Goal: Check status: Check status

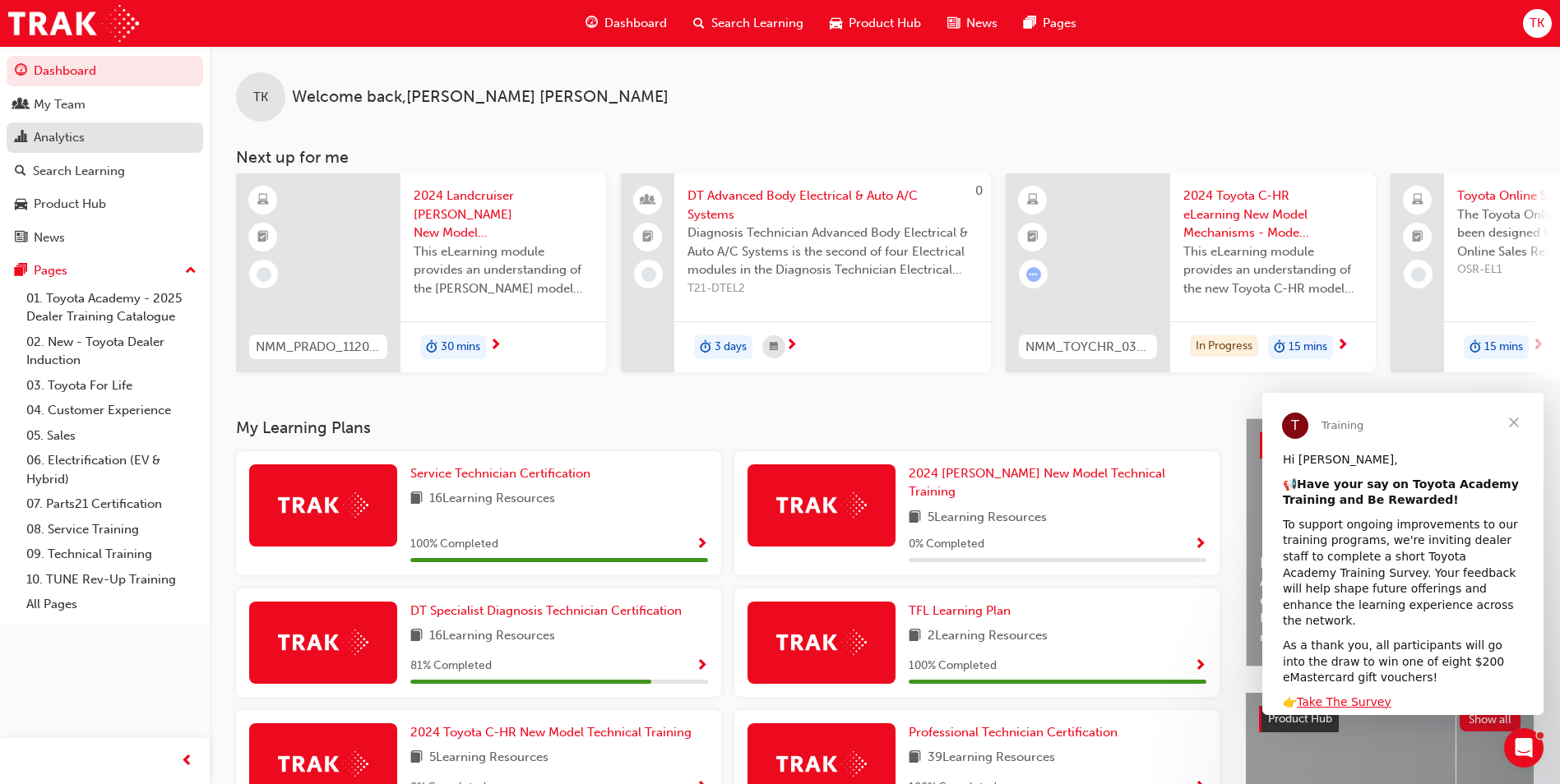
click at [94, 143] on div "Analytics" at bounding box center [105, 138] width 180 height 21
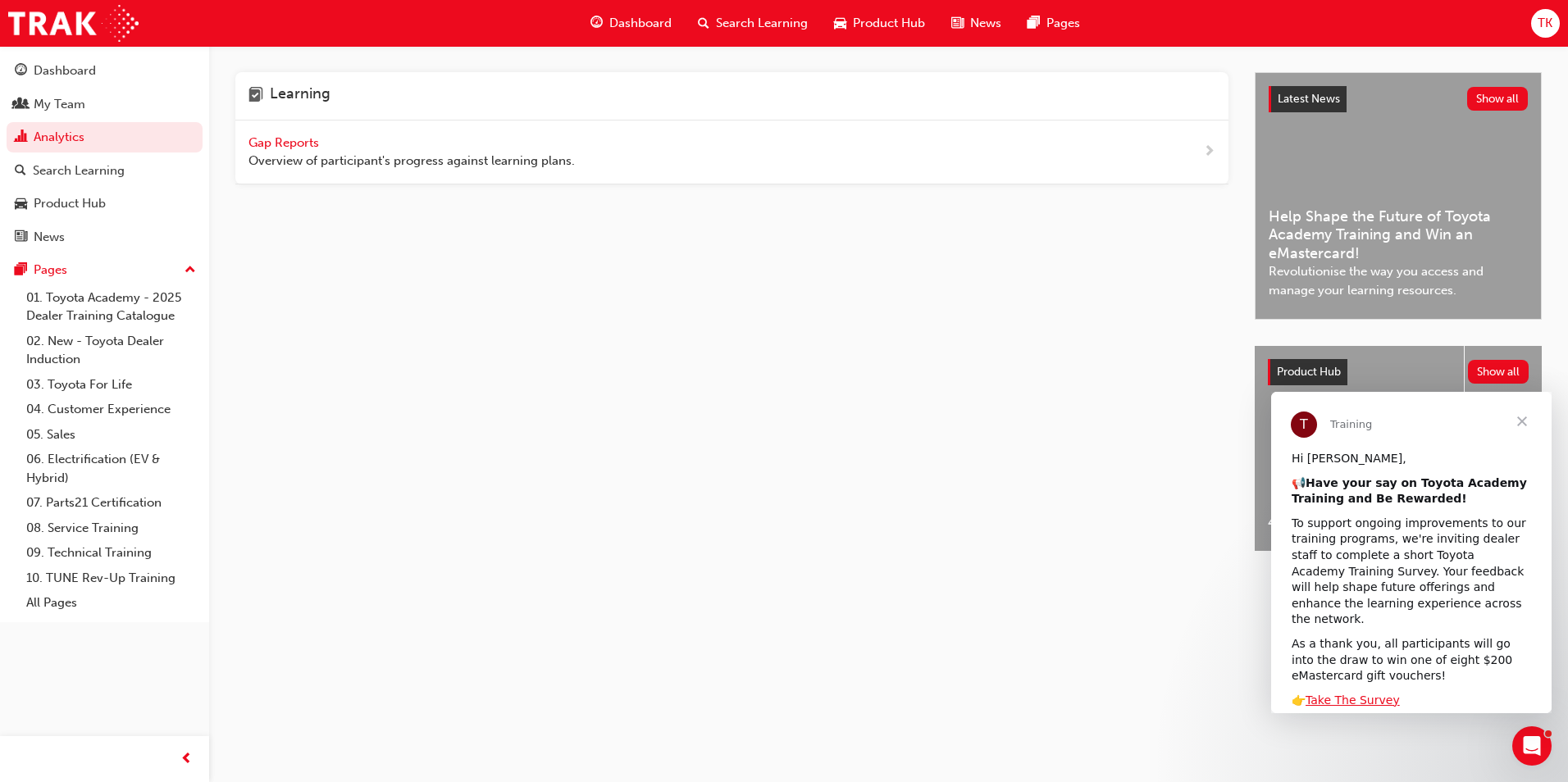
click at [405, 152] on span "Overview of participant's progress against learning plans." at bounding box center [411, 161] width 326 height 19
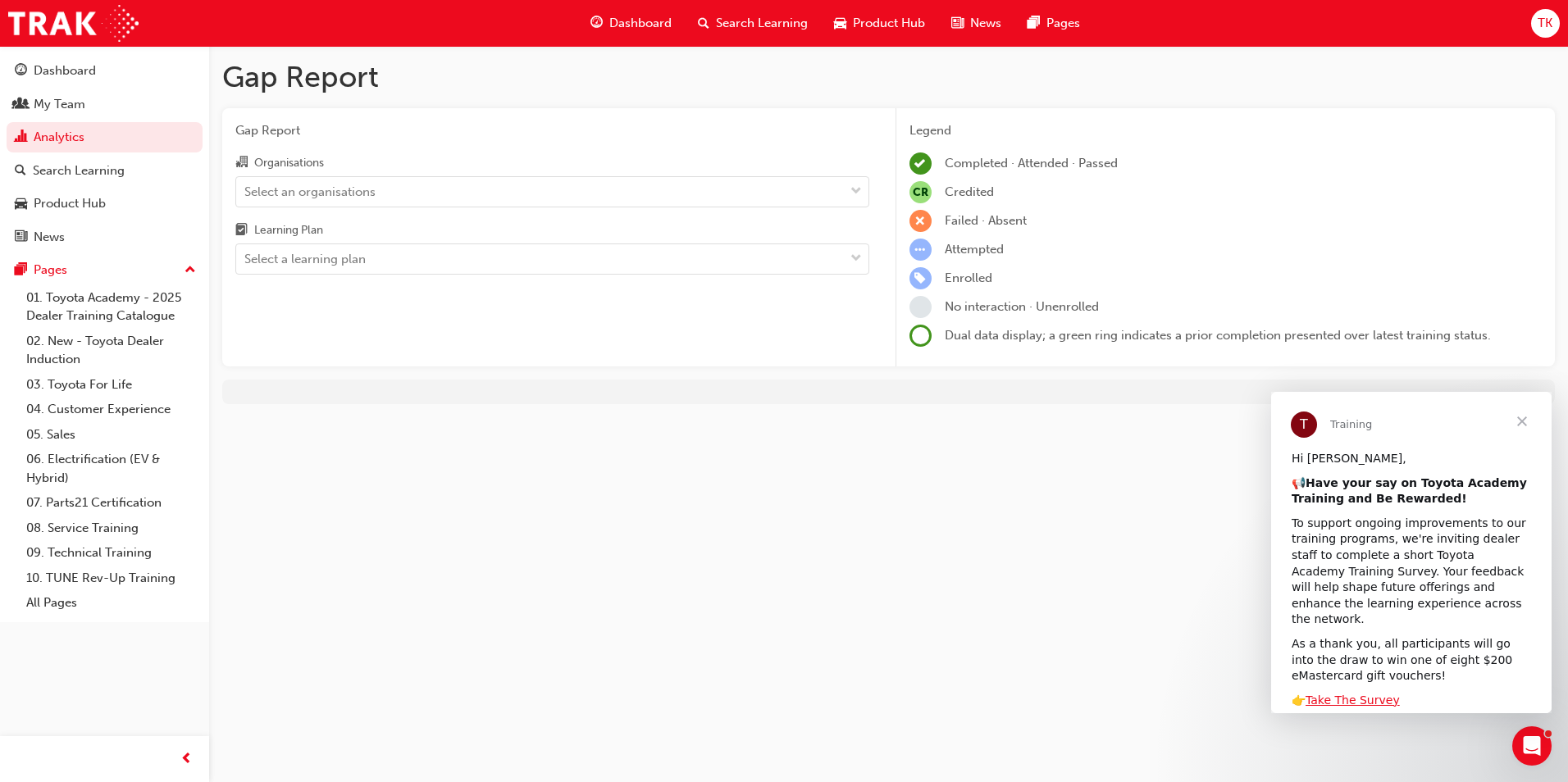
click at [451, 164] on div "Organisations" at bounding box center [552, 164] width 634 height 24
click at [246, 184] on input "Organisations Select an organisations" at bounding box center [246, 191] width 2 height 14
click at [435, 187] on div "Select an organisations" at bounding box center [540, 192] width 607 height 29
click at [246, 187] on input "Organisations 0 results available. Select is focused ,type to refine list, pres…" at bounding box center [246, 191] width 2 height 14
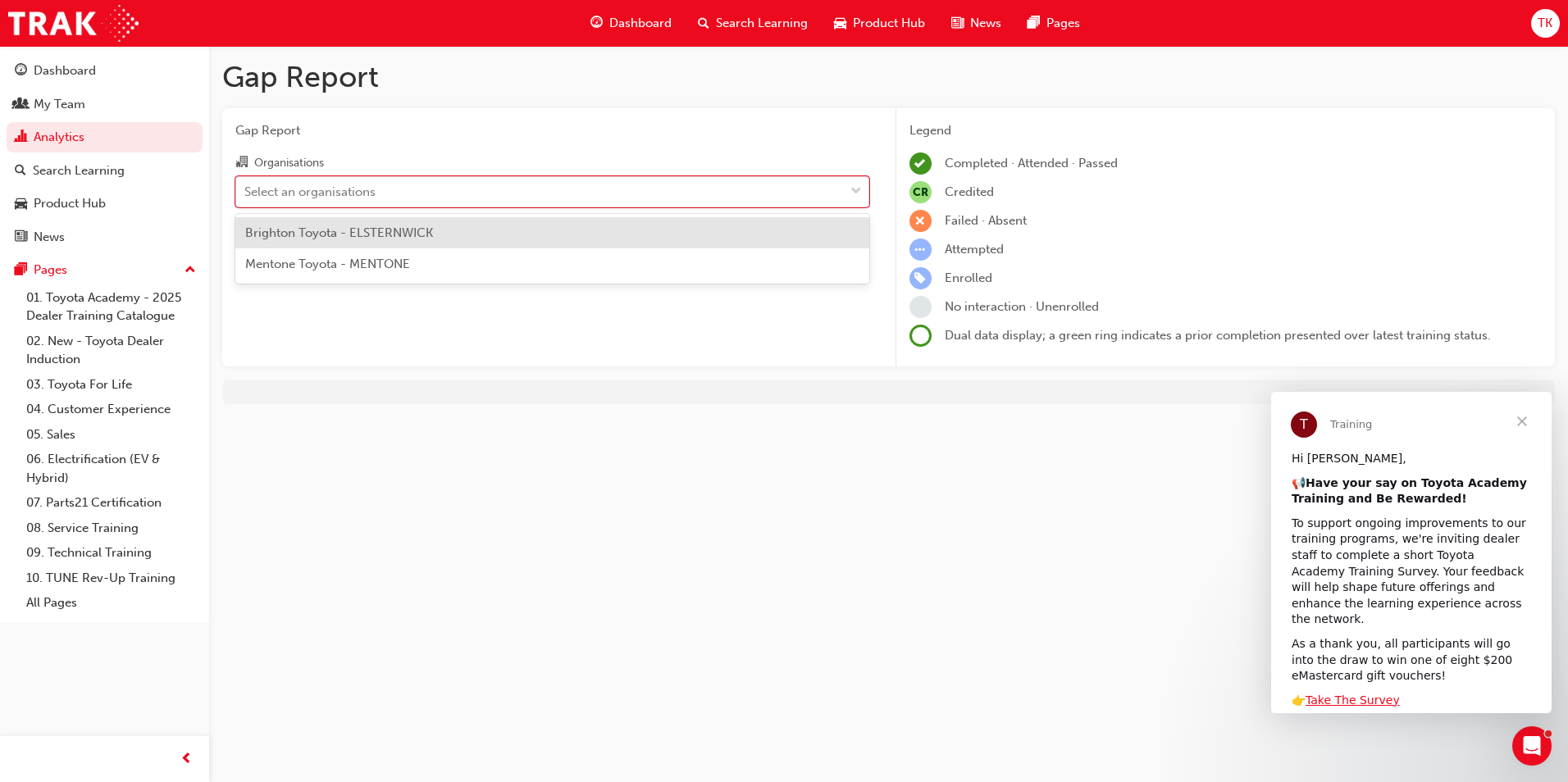
click at [370, 222] on div "Brighton Toyota - ELSTERNWICK" at bounding box center [552, 233] width 634 height 32
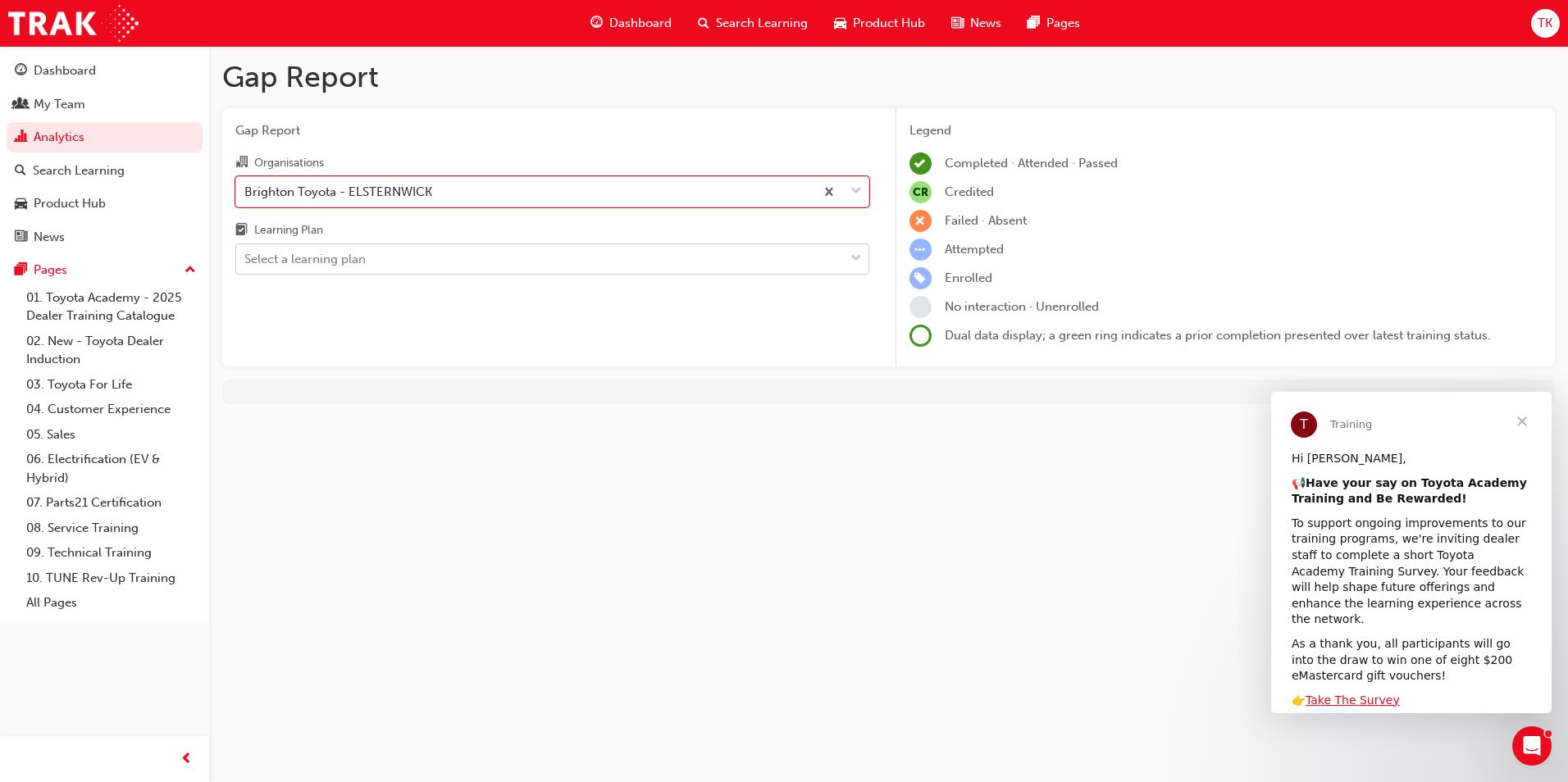
click at [388, 250] on div "Select a learning plan" at bounding box center [540, 260] width 607 height 29
click at [246, 252] on input "Learning Plan Select a learning plan" at bounding box center [246, 258] width 2 height 14
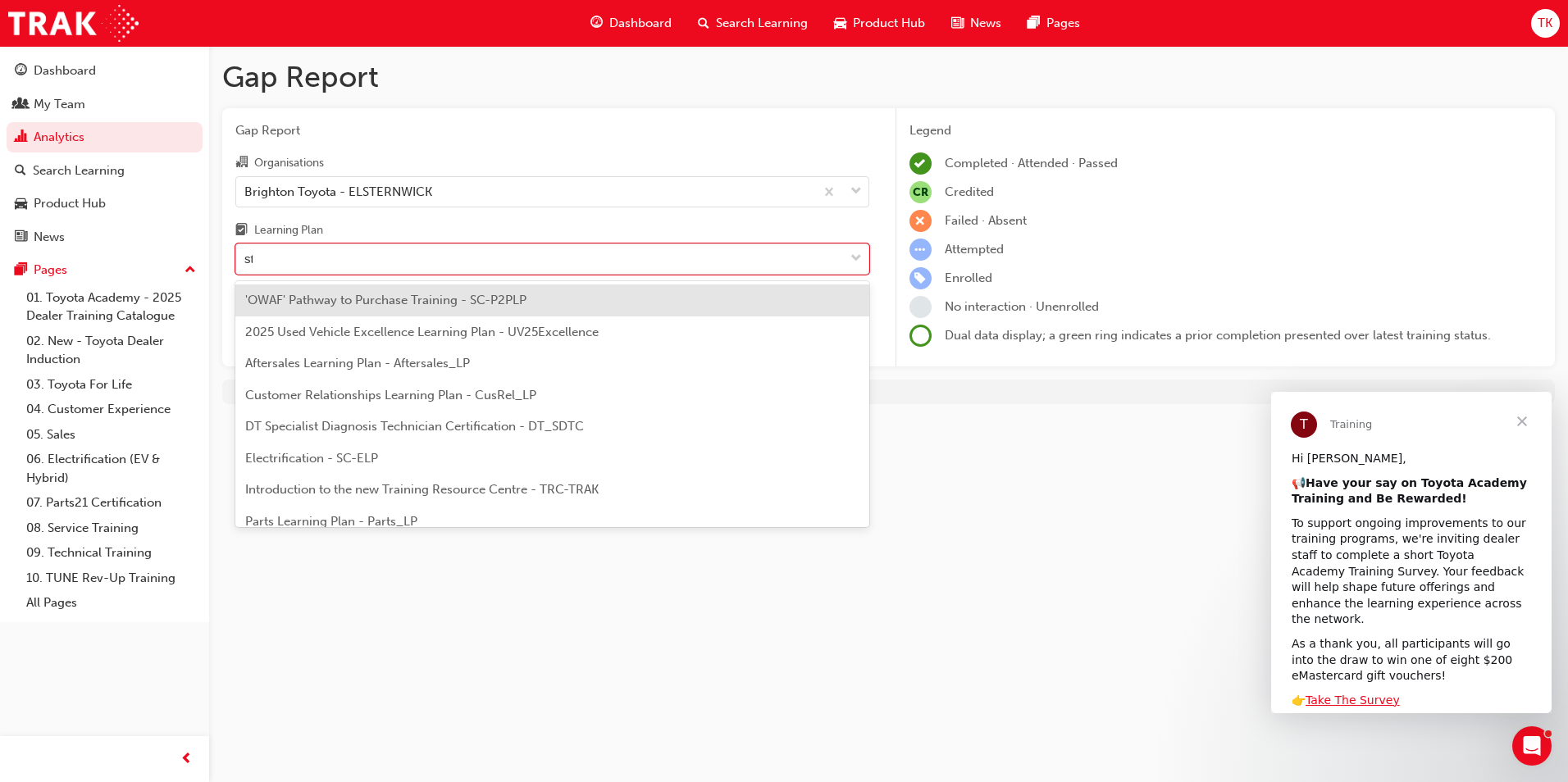
type input "stc"
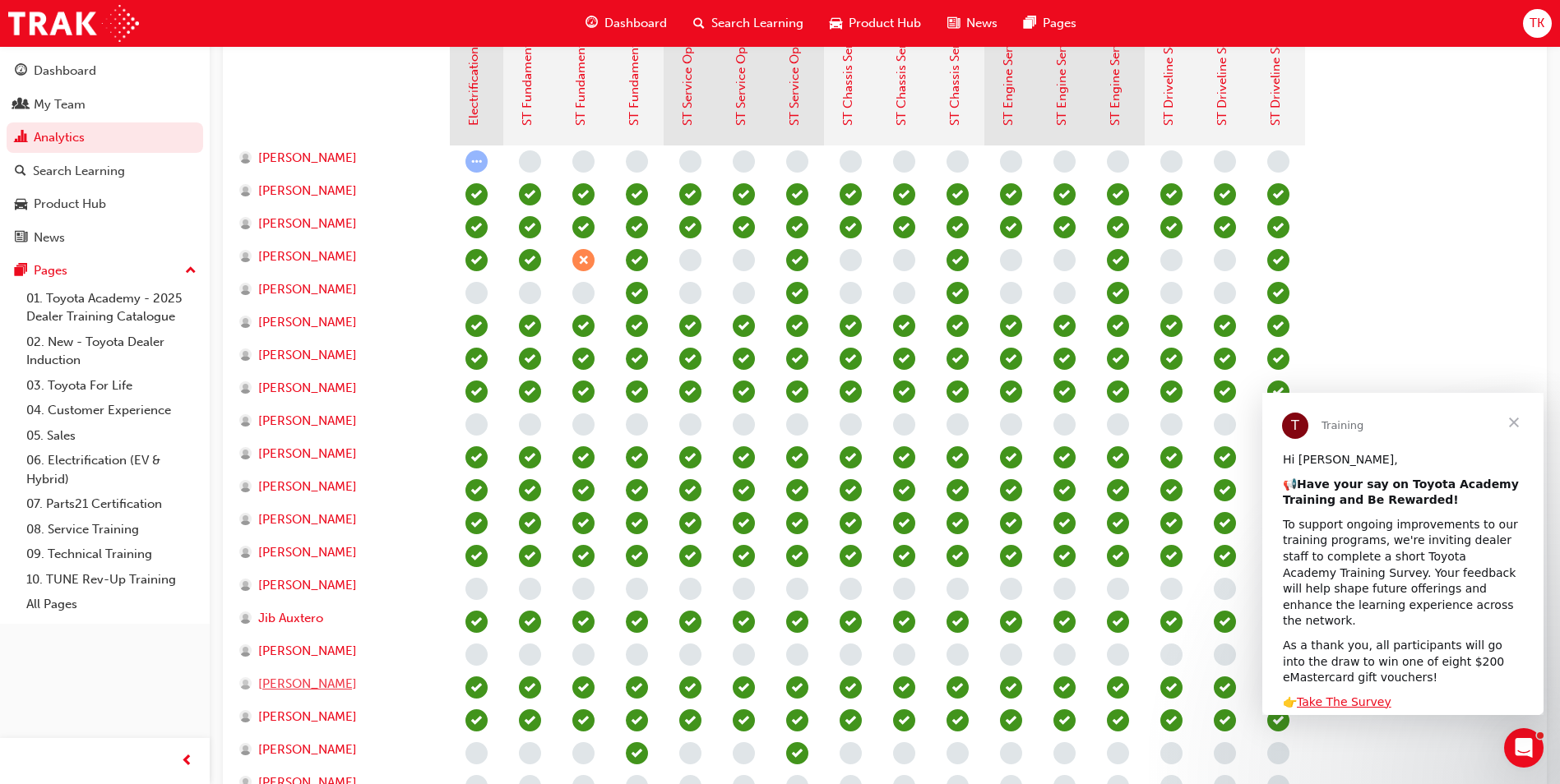
scroll to position [468, 0]
